Goal: Find specific page/section: Find specific page/section

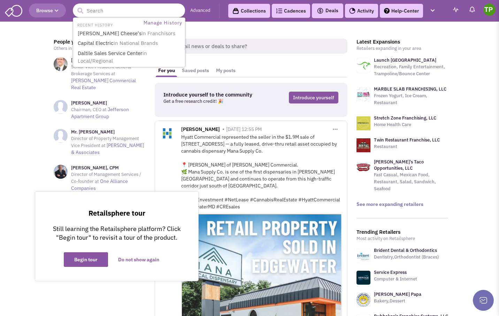
click at [111, 13] on input "text" at bounding box center [129, 10] width 112 height 14
type input "ross"
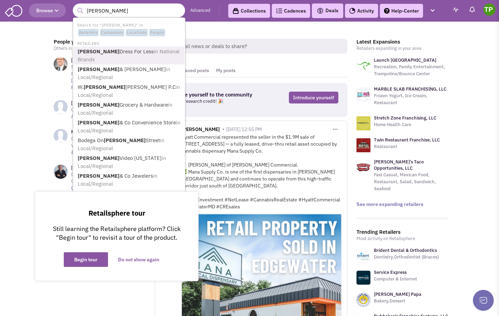
click at [118, 53] on link "Ross Dress For Less in National Brands" at bounding box center [130, 55] width 108 height 17
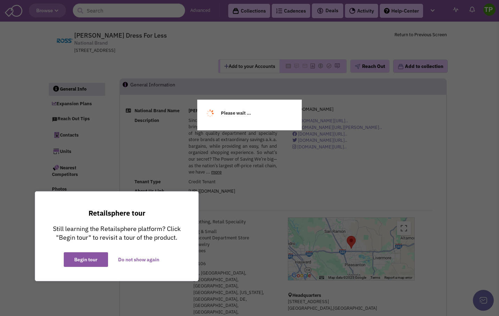
select select
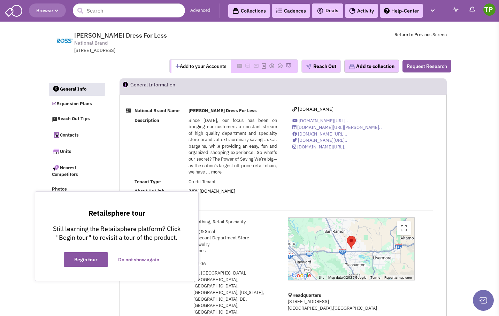
select select
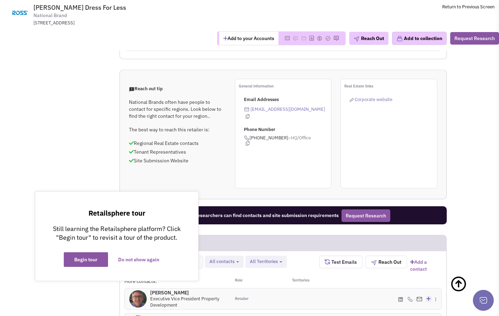
scroll to position [558, 0]
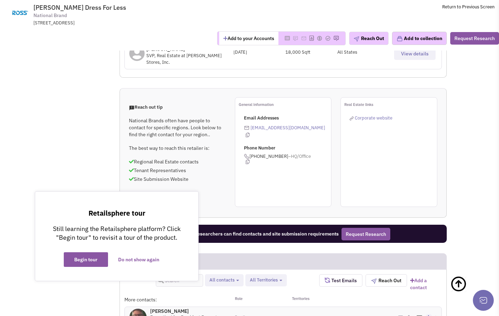
click at [234, 277] on span "All contacts" at bounding box center [222, 280] width 25 height 6
click at [217, 296] on span at bounding box center [215, 298] width 5 height 5
click at [215, 297] on input "Retailer contacts" at bounding box center [215, 297] width 0 height 0
select select "1"
click at [216, 316] on span at bounding box center [215, 318] width 5 height 5
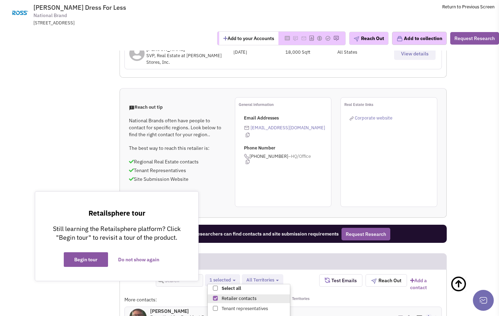
click at [215, 316] on input "Site selection decision makers" at bounding box center [215, 317] width 0 height 0
click at [135, 274] on div "29 Contacts Retailer contacts Tenant representatives Site selection decision ma…" at bounding box center [283, 284] width 327 height 20
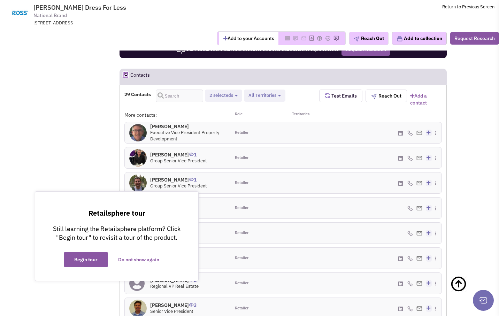
scroll to position [732, 0]
